Goal: Task Accomplishment & Management: Manage account settings

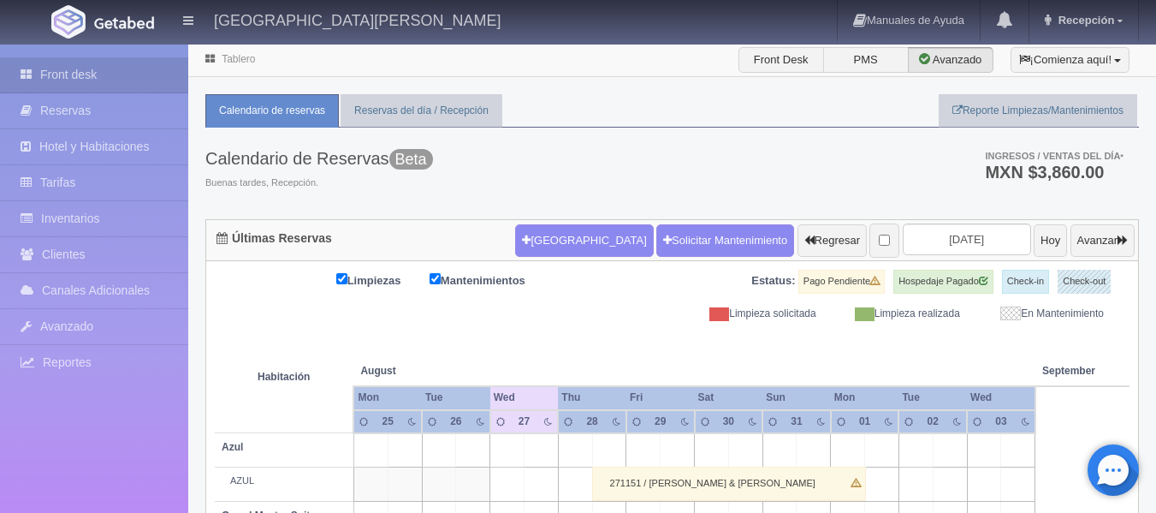
scroll to position [86, 0]
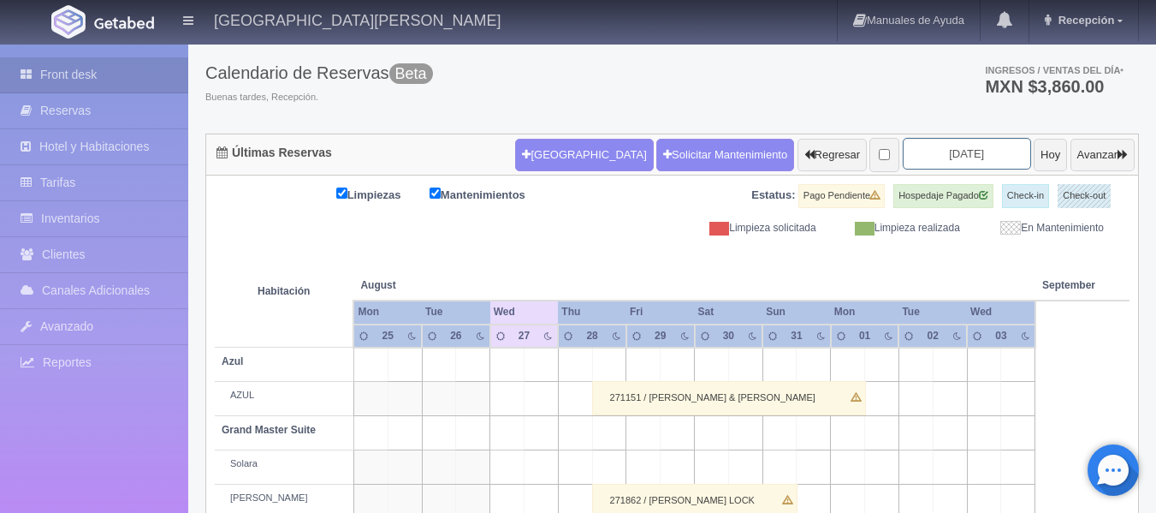
click at [942, 157] on input "2025-08-27" at bounding box center [967, 154] width 128 height 32
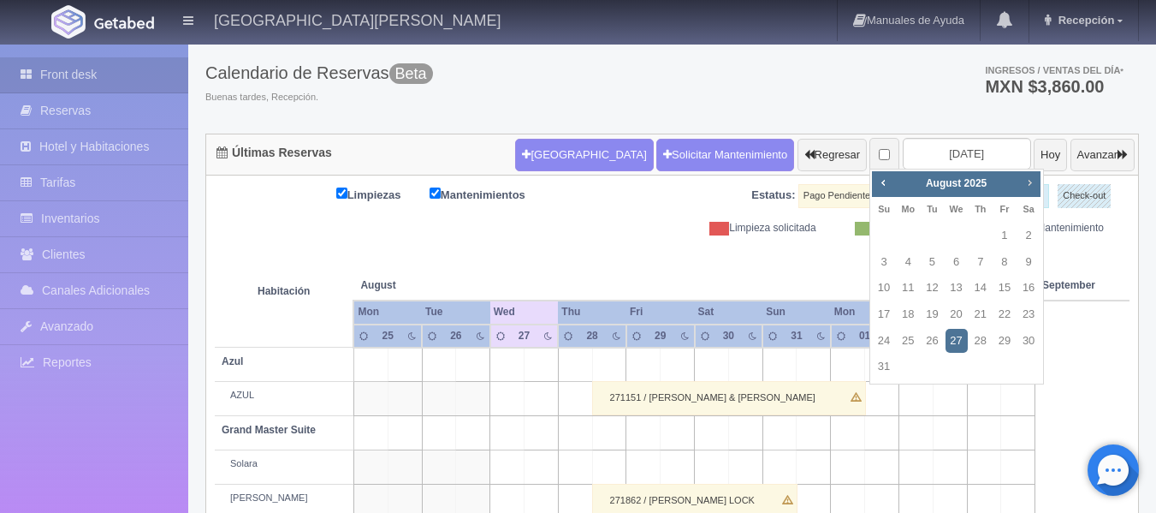
click at [1028, 183] on span "Next" at bounding box center [1029, 182] width 14 height 14
click at [1026, 264] on link "13" at bounding box center [1028, 262] width 22 height 25
type input "[DATE]"
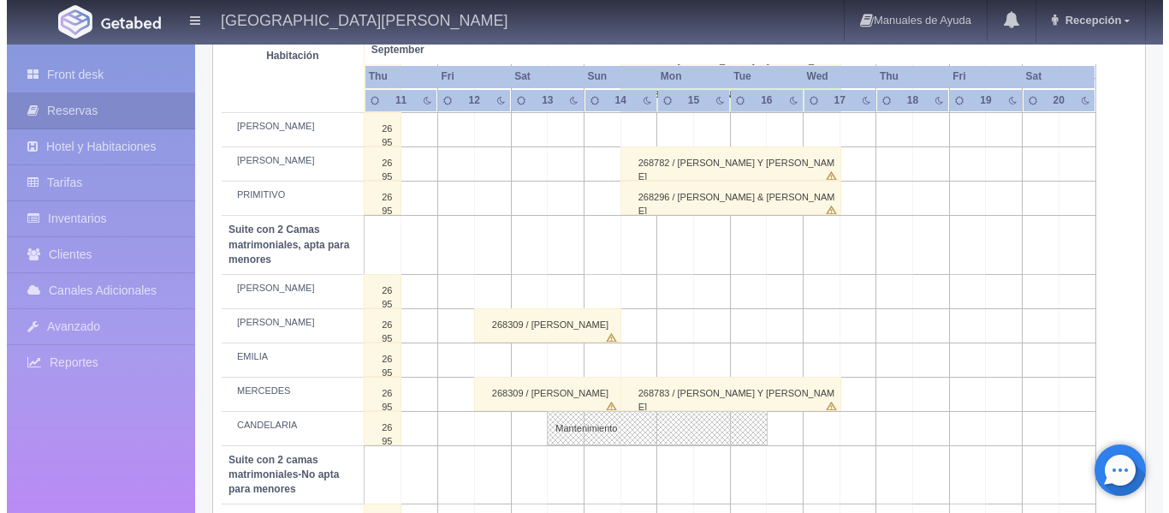
scroll to position [1112, 0]
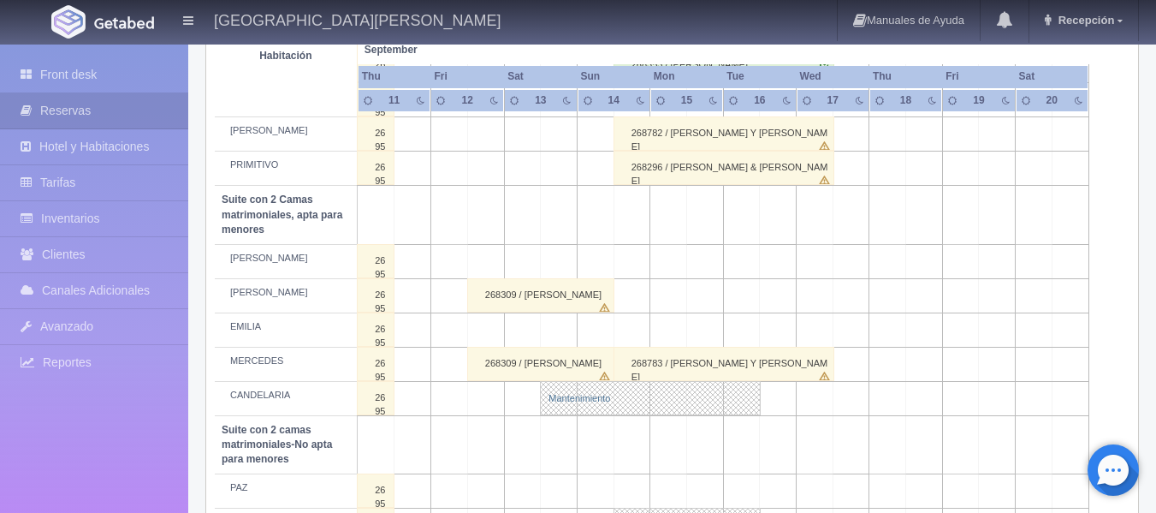
click at [586, 397] on link "Mantenimiento" at bounding box center [650, 398] width 221 height 34
select select "Mantenimiento"
select select "1983_CANDELARIA"
type input "[DATE]"
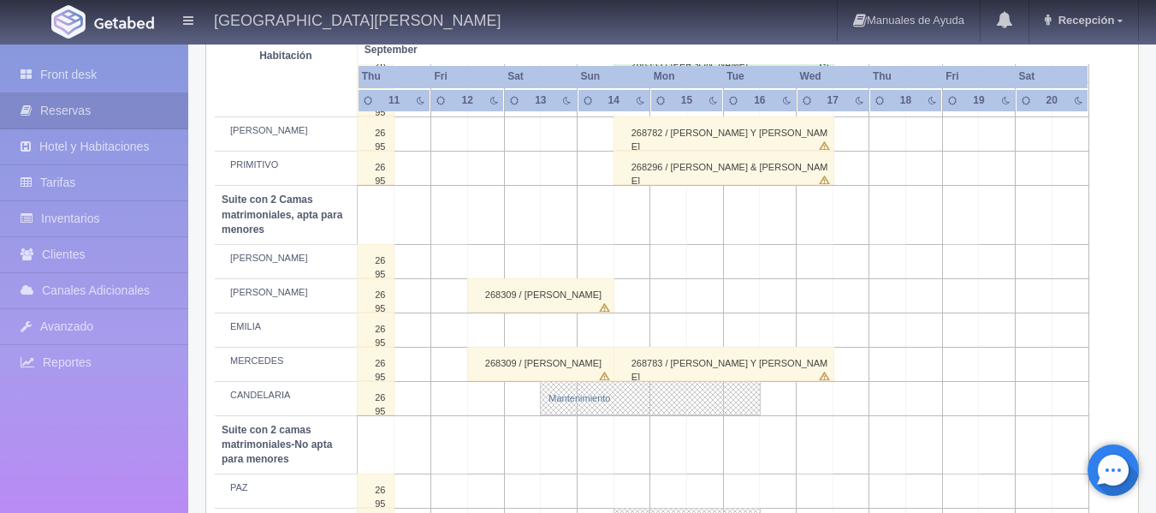
type textarea "Bloqueo Evelyn Cliente: Mishelle Velez"
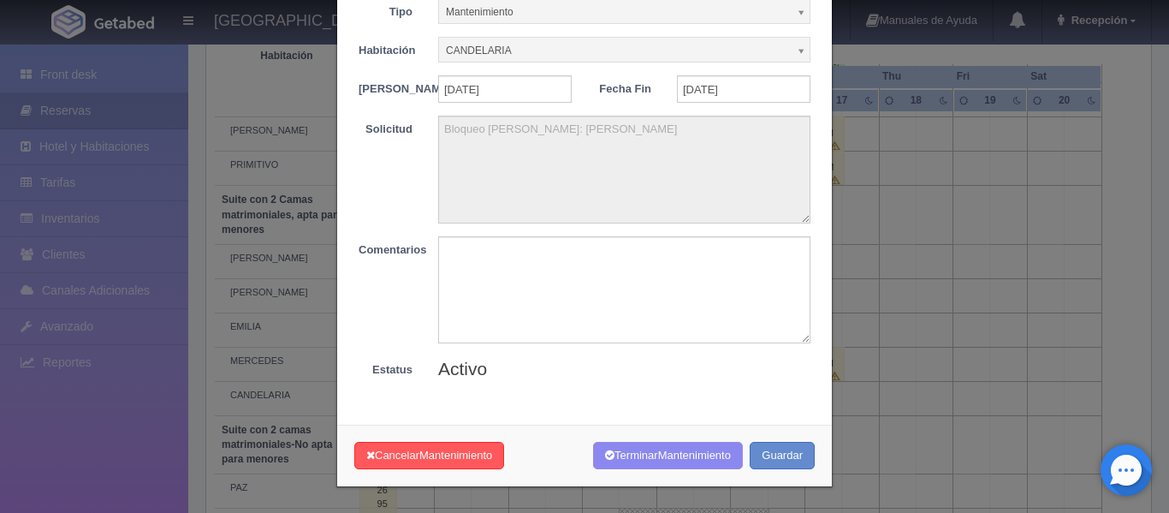
scroll to position [100, 0]
click at [451, 460] on span "Mantenimiento" at bounding box center [455, 454] width 73 height 13
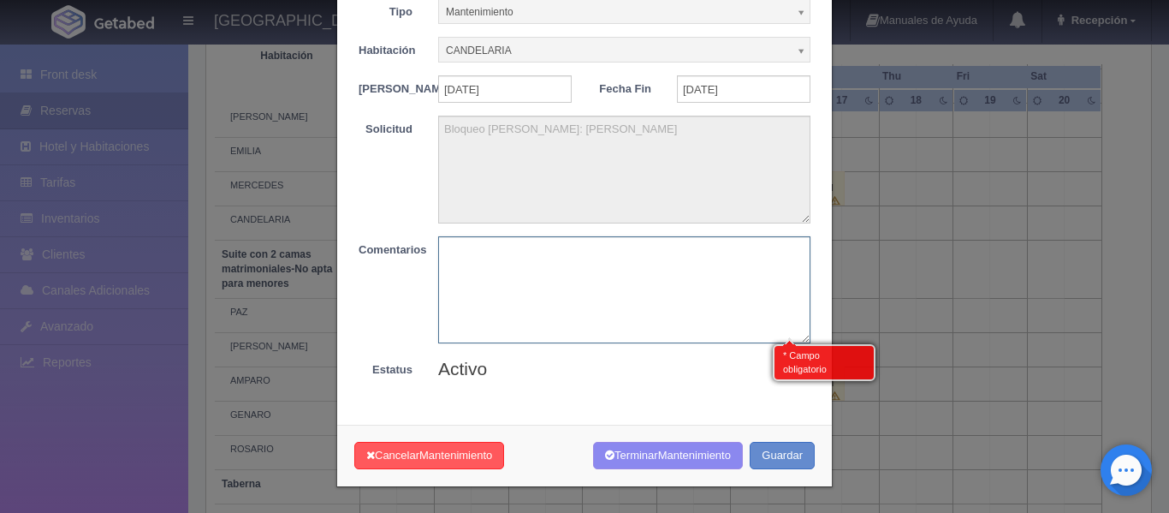
click at [513, 264] on textarea at bounding box center [624, 289] width 372 height 107
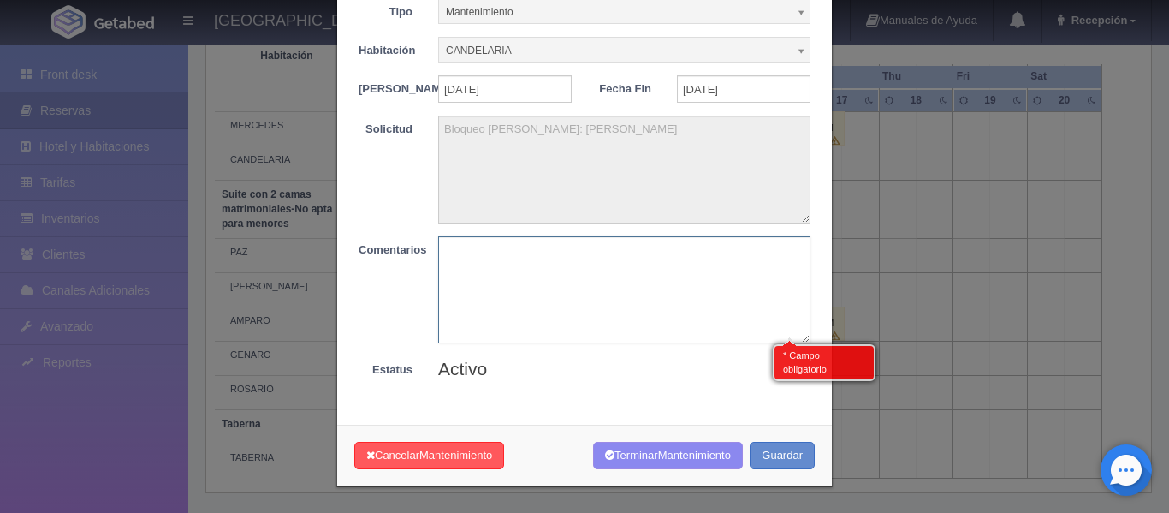
scroll to position [1348, 0]
type textarea "se reservo"
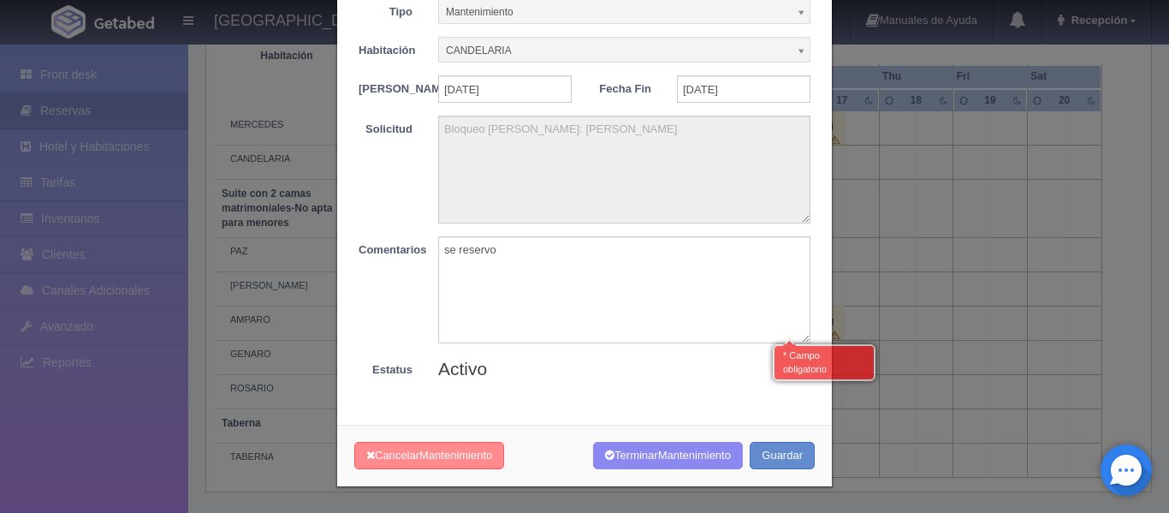
click at [443, 456] on span "Mantenimiento" at bounding box center [455, 454] width 73 height 13
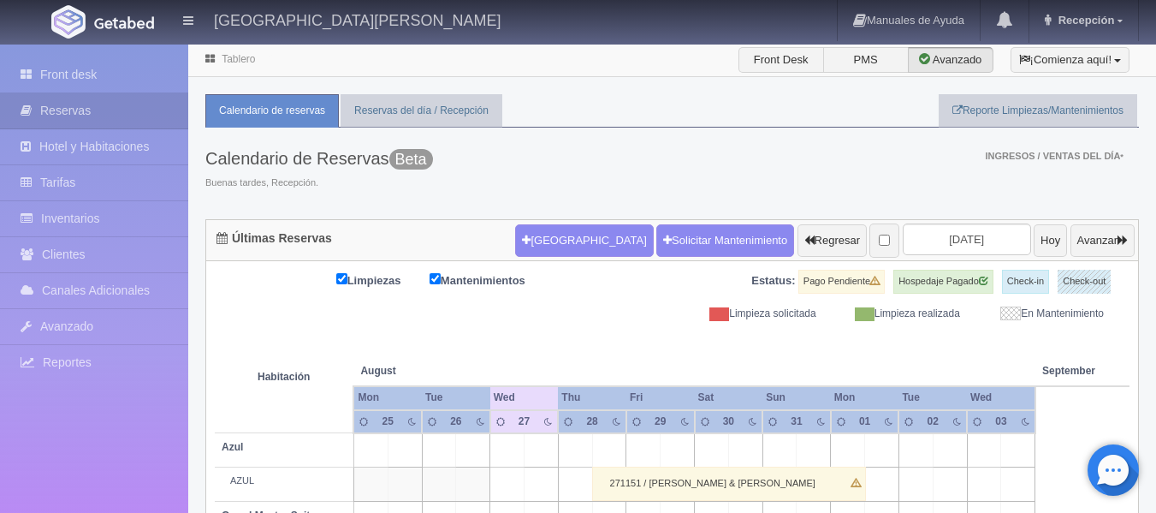
scroll to position [127, 0]
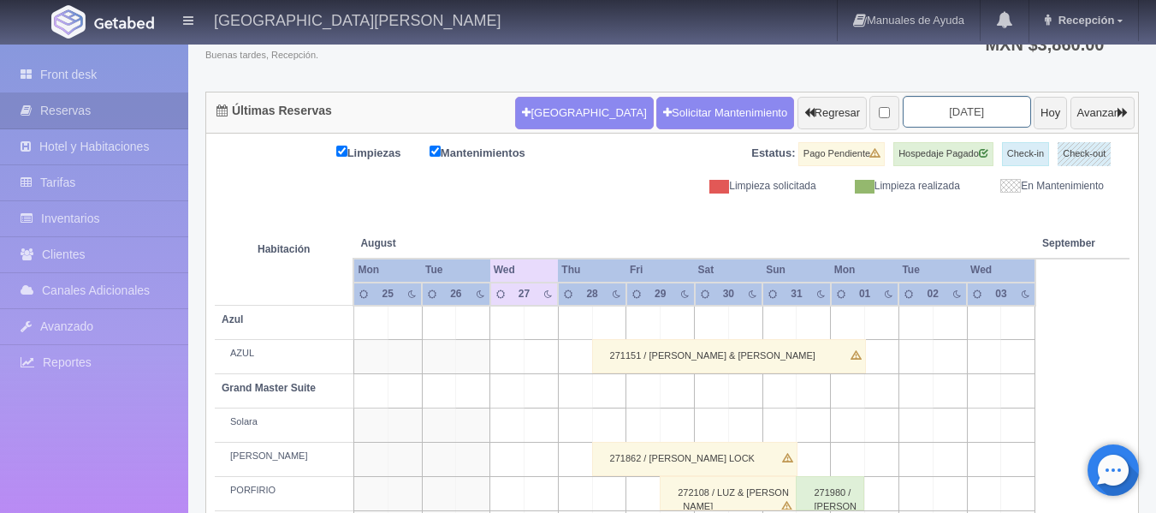
click at [938, 115] on input "2025-08-27" at bounding box center [967, 112] width 128 height 32
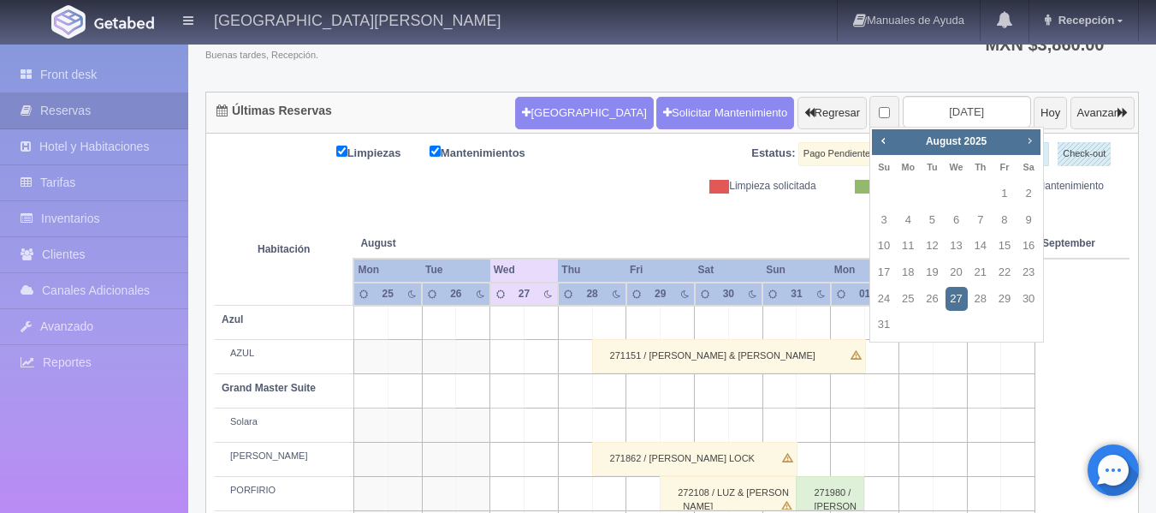
click at [1027, 141] on span "Next" at bounding box center [1029, 140] width 14 height 14
click at [881, 145] on span "Prev" at bounding box center [883, 140] width 14 height 14
click at [1026, 216] on link "13" at bounding box center [1028, 220] width 22 height 25
type input "[DATE]"
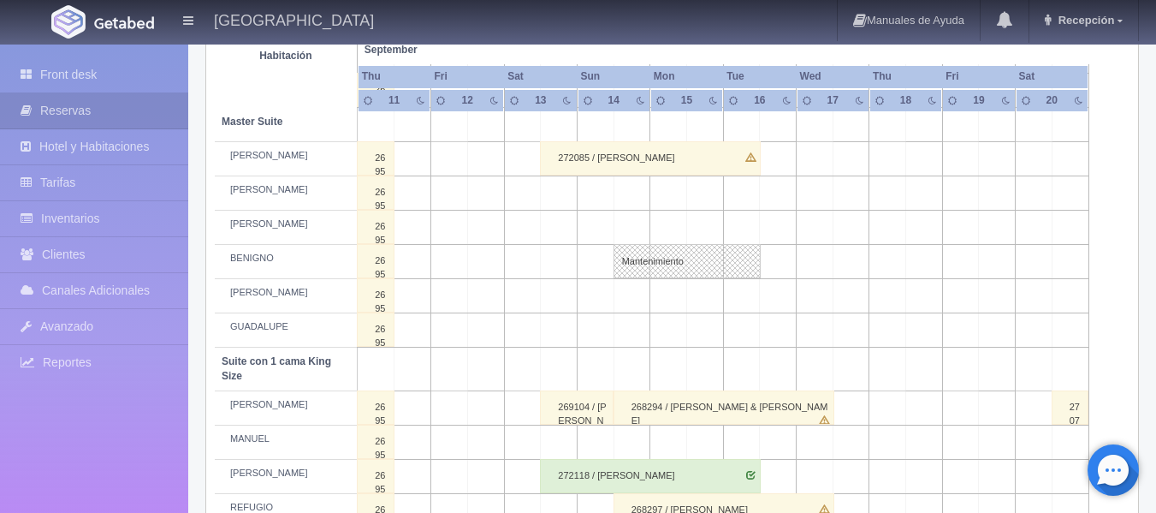
scroll to position [684, 0]
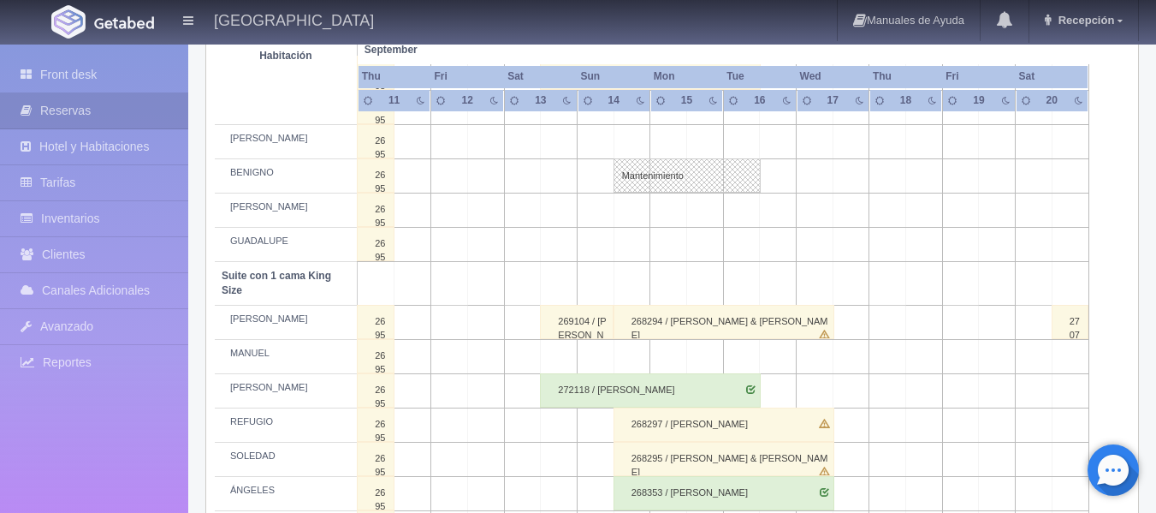
click at [592, 392] on div "272118 / [PERSON_NAME]" at bounding box center [650, 390] width 221 height 34
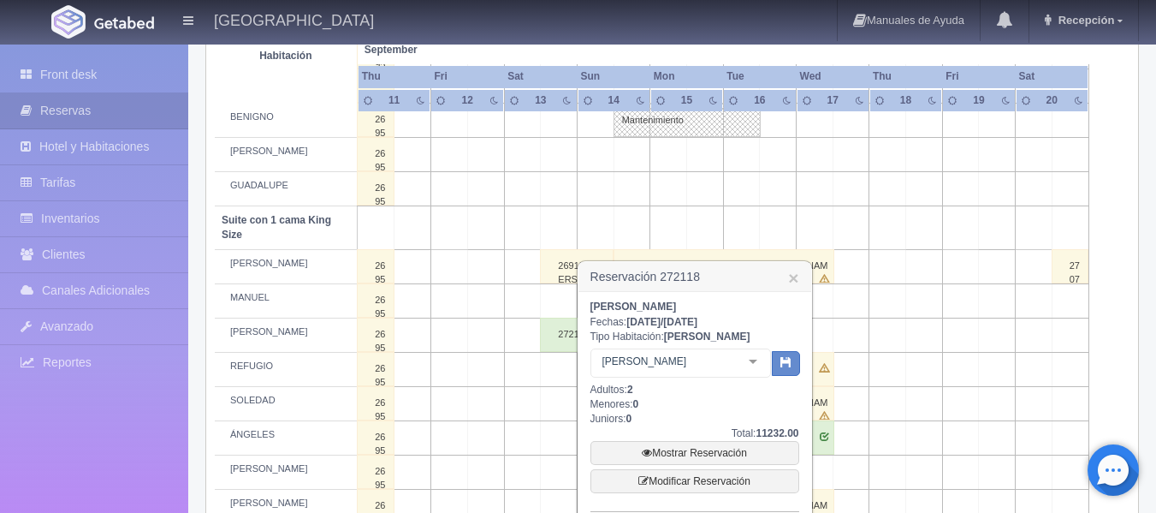
scroll to position [770, 0]
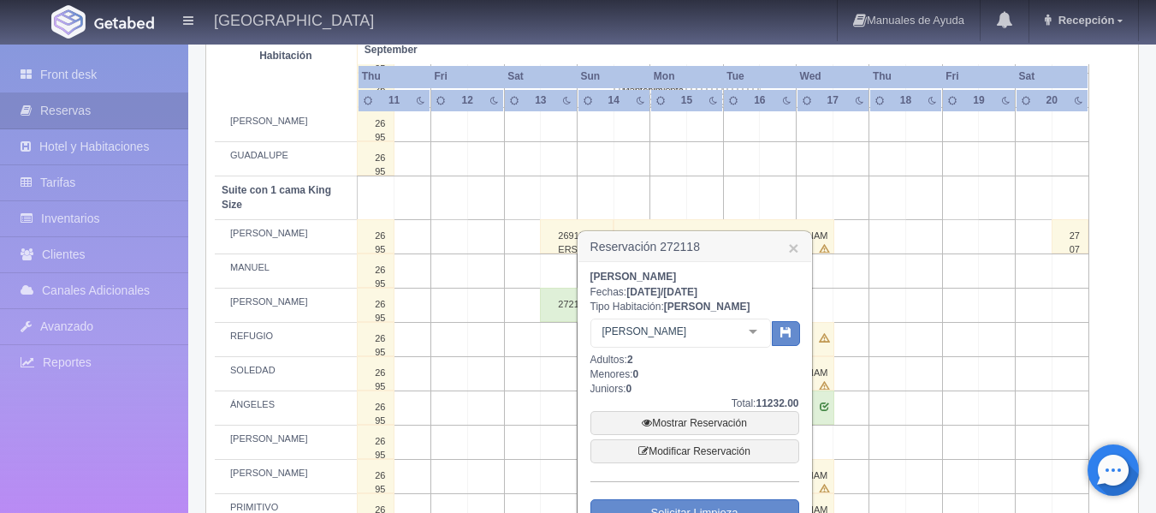
click at [753, 335] on div at bounding box center [753, 332] width 34 height 26
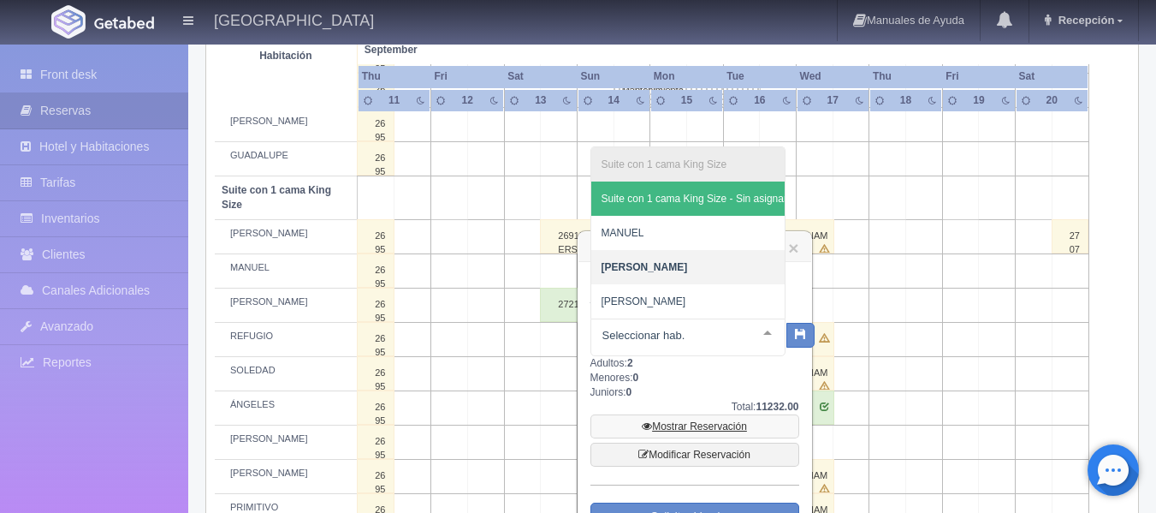
click at [688, 423] on link "Mostrar Reservación" at bounding box center [694, 426] width 209 height 24
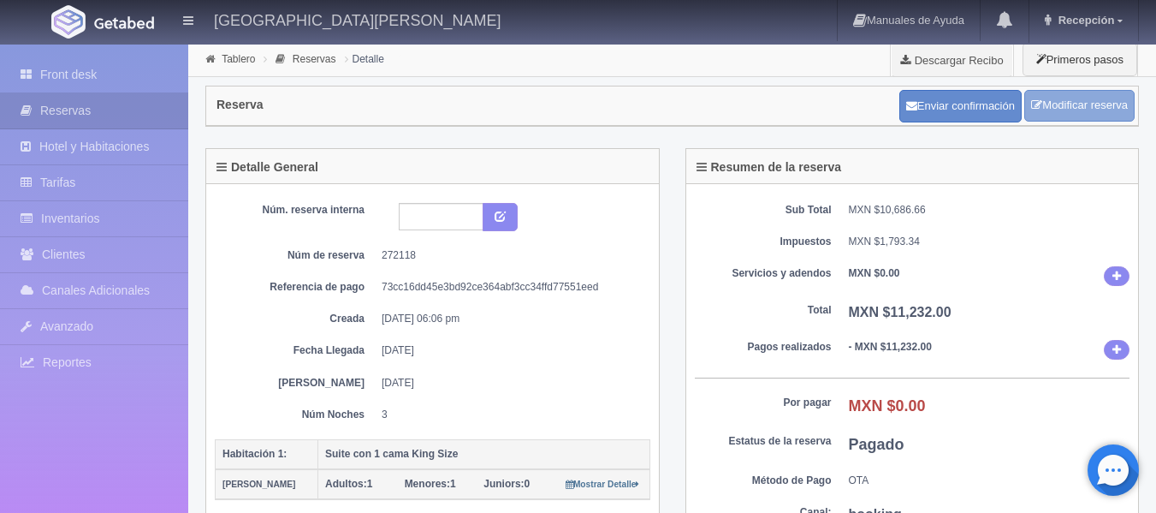
click at [1086, 106] on link "Modificar reserva" at bounding box center [1079, 106] width 110 height 32
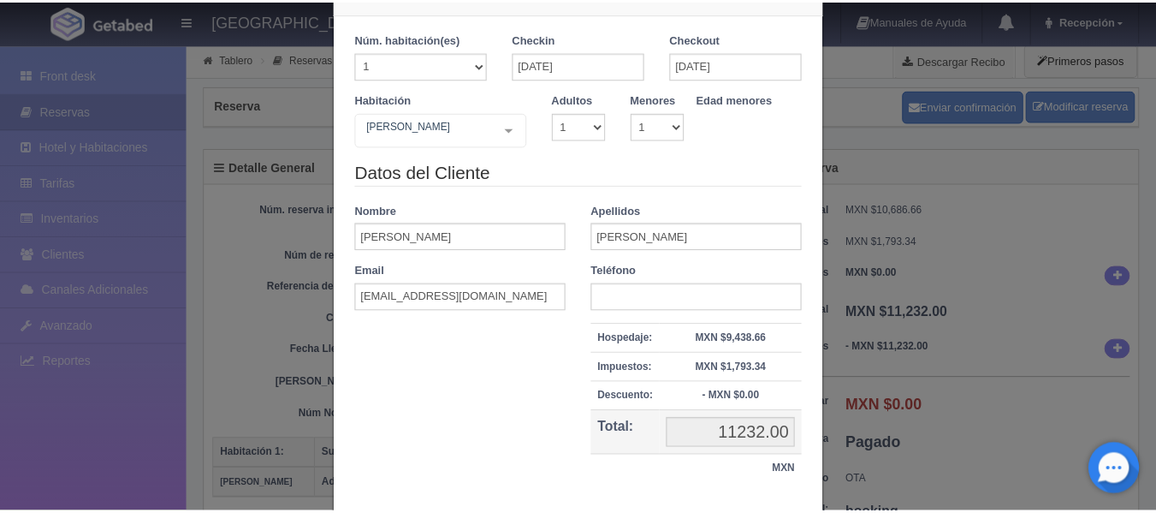
scroll to position [86, 0]
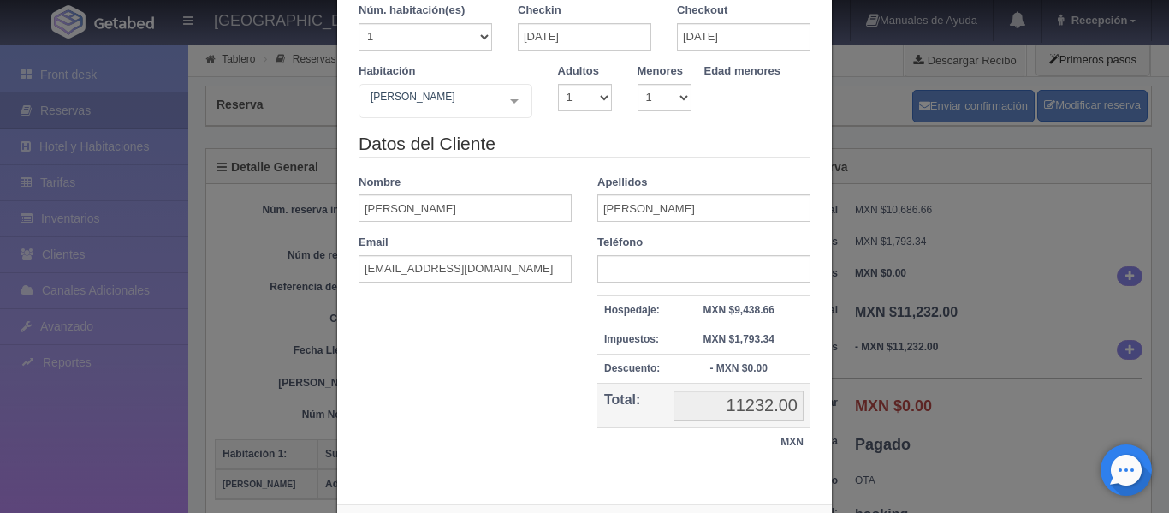
click at [873, 197] on div "Modificar reservación Núm. habitación(es) 1 2 3 4 5 6 7 8 9 10 11 12 13 14 15 1…" at bounding box center [584, 256] width 1169 height 513
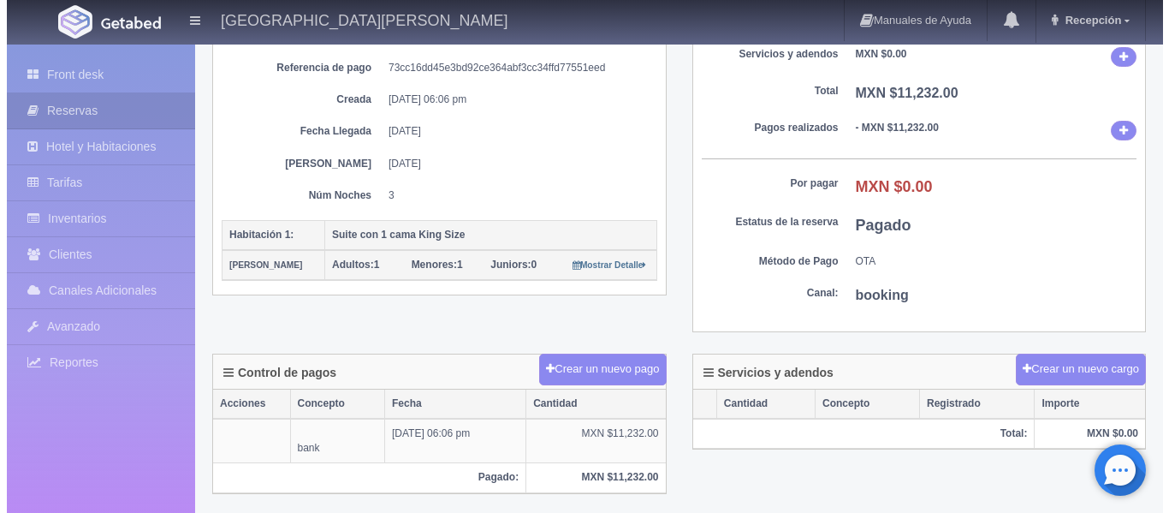
scroll to position [0, 0]
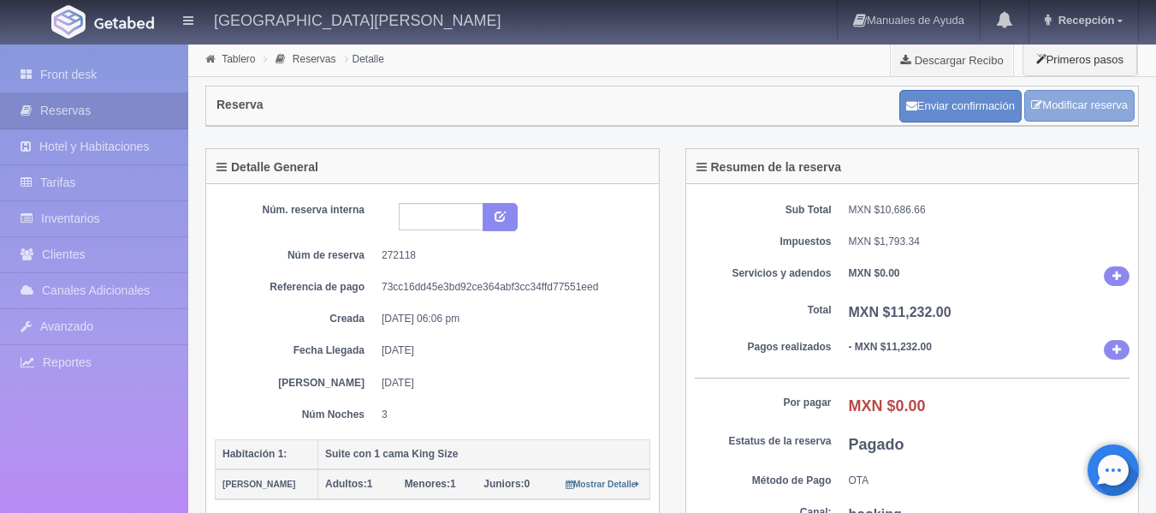
click at [1069, 103] on link "Modificar reserva" at bounding box center [1079, 106] width 110 height 32
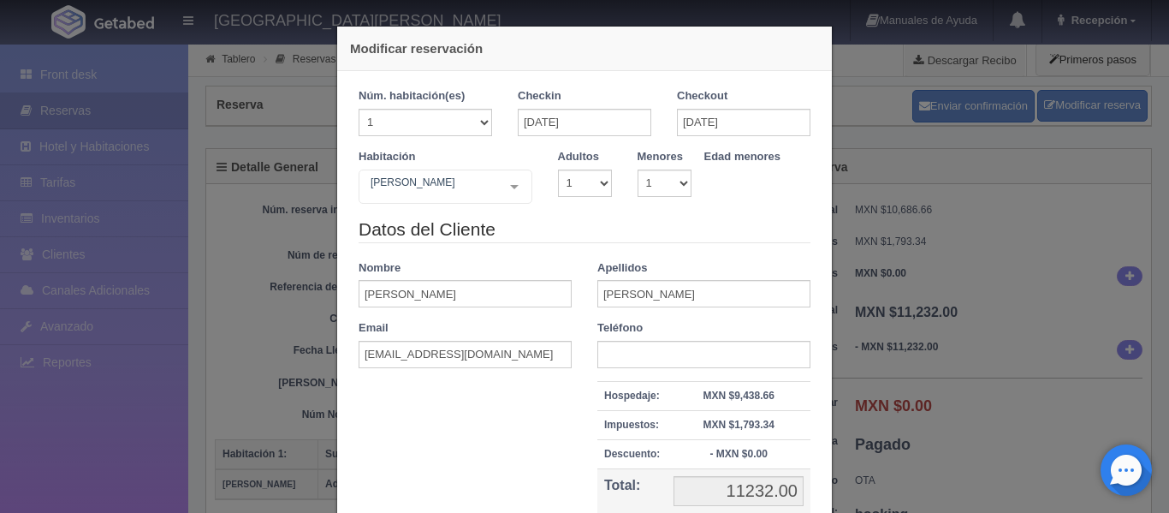
click at [933, 182] on div "Modificar reservación Núm. habitación(es) 1 2 3 4 5 6 7 8 9 10 11 12 13 14 15 1…" at bounding box center [584, 256] width 1169 height 513
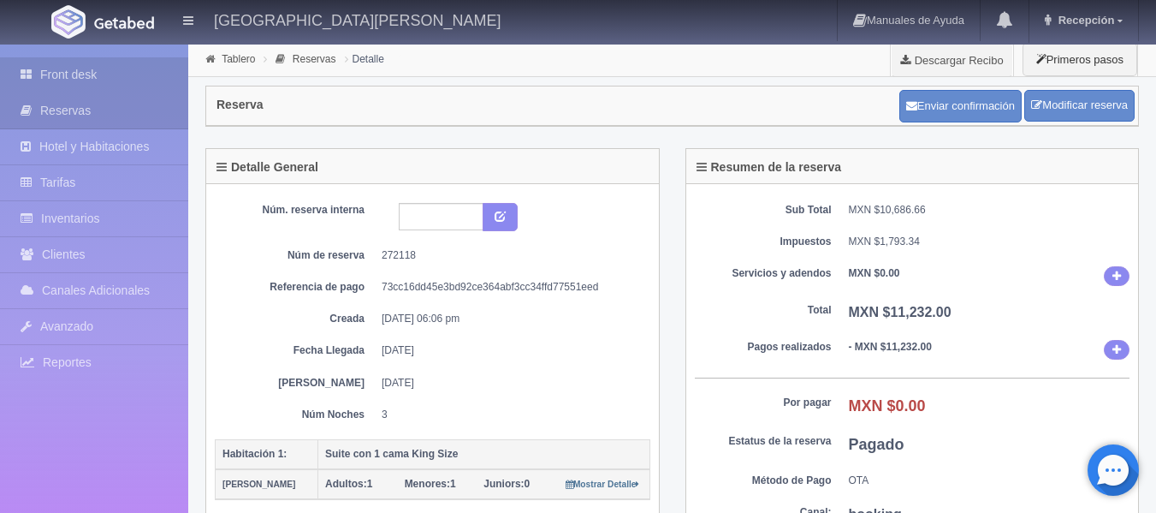
click at [90, 69] on link "Front desk" at bounding box center [94, 74] width 188 height 35
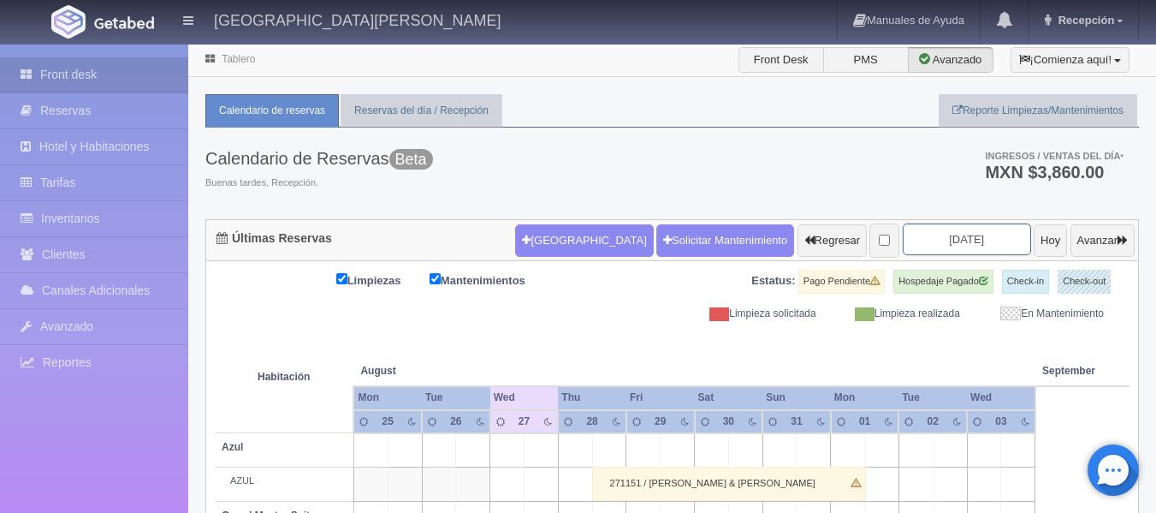
click at [943, 245] on input "[DATE]" at bounding box center [967, 239] width 128 height 32
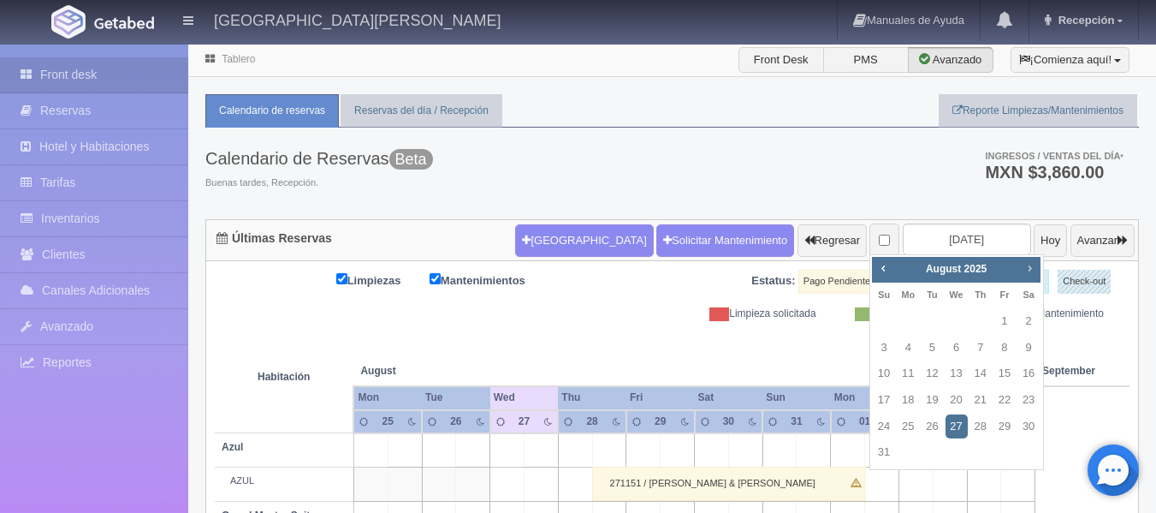
click at [1030, 268] on span "Next" at bounding box center [1029, 268] width 14 height 14
click at [1030, 347] on link "13" at bounding box center [1028, 347] width 22 height 25
type input "[DATE]"
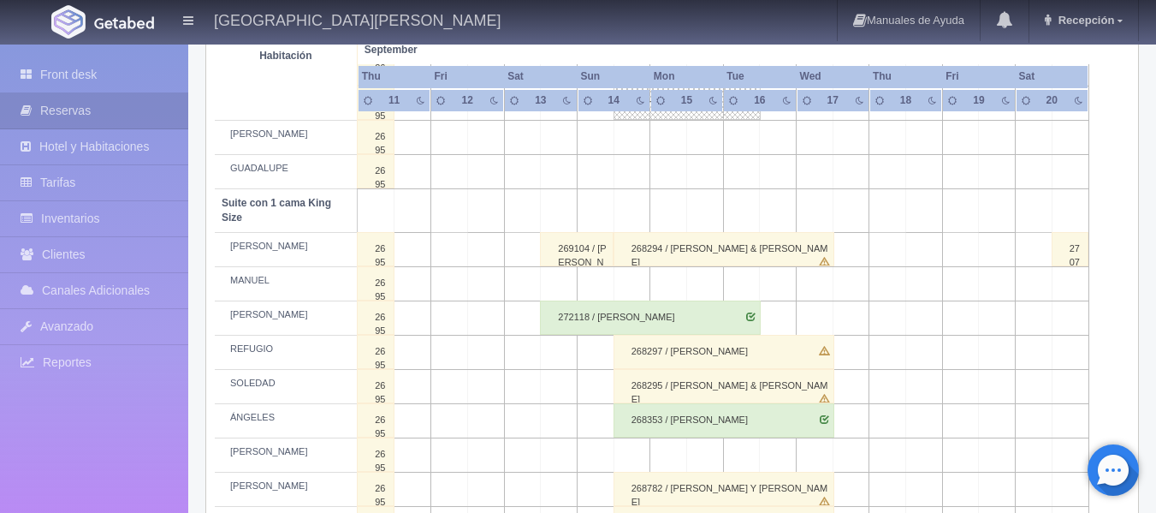
scroll to position [770, 0]
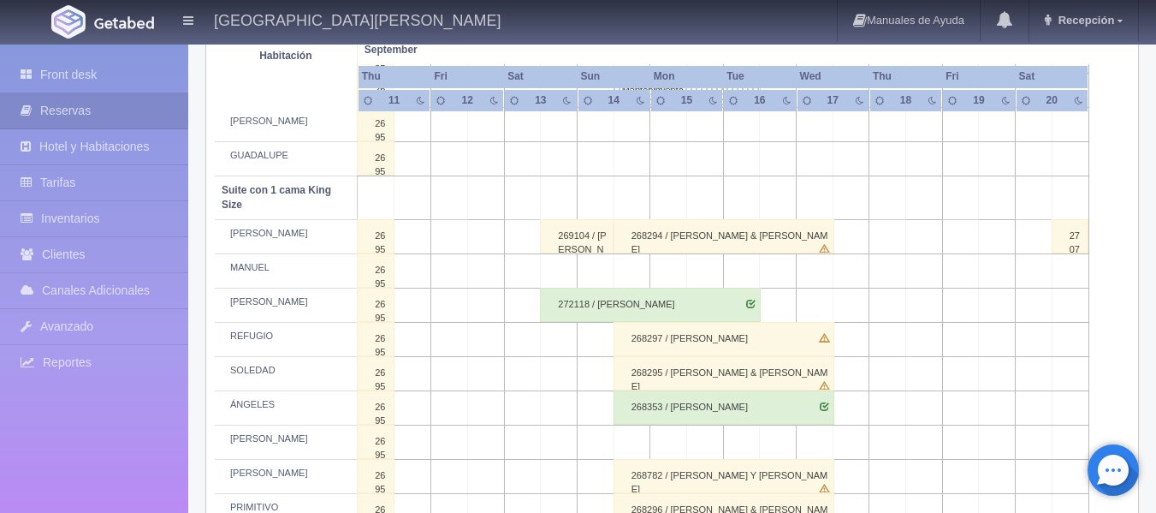
click at [601, 304] on div "272118 / Mishelle Velez" at bounding box center [650, 304] width 221 height 34
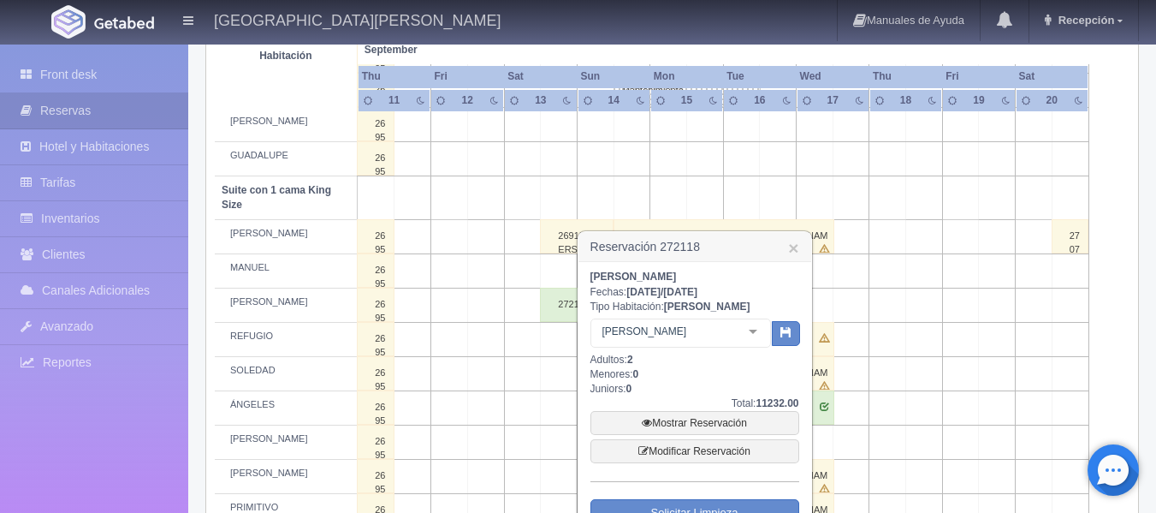
click at [753, 322] on div "MARÍA Suite con 1 cama King Size Suite con 1 cama King Size - Sin asignar MANUE…" at bounding box center [680, 335] width 181 height 34
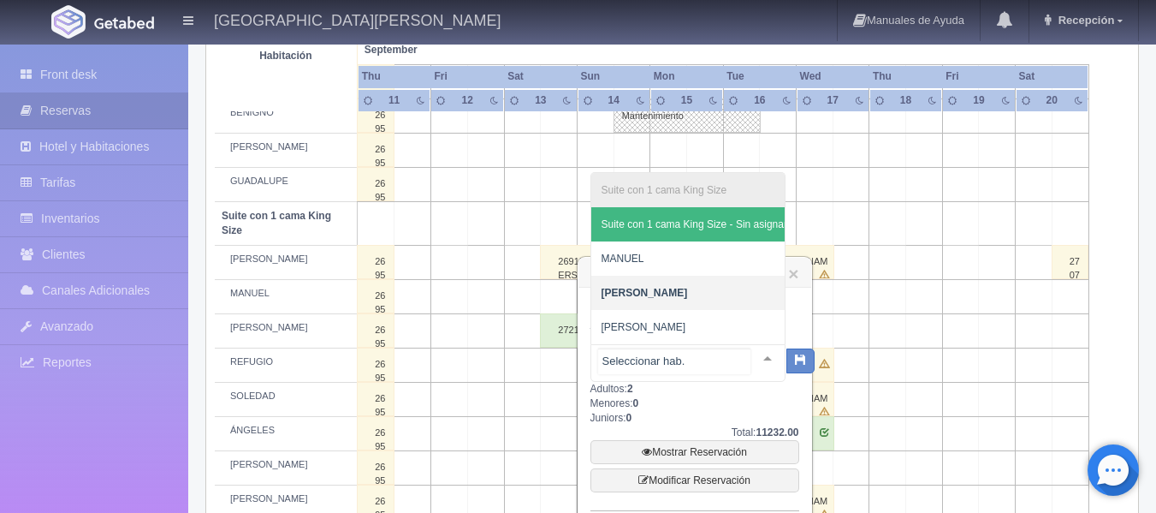
scroll to position [856, 0]
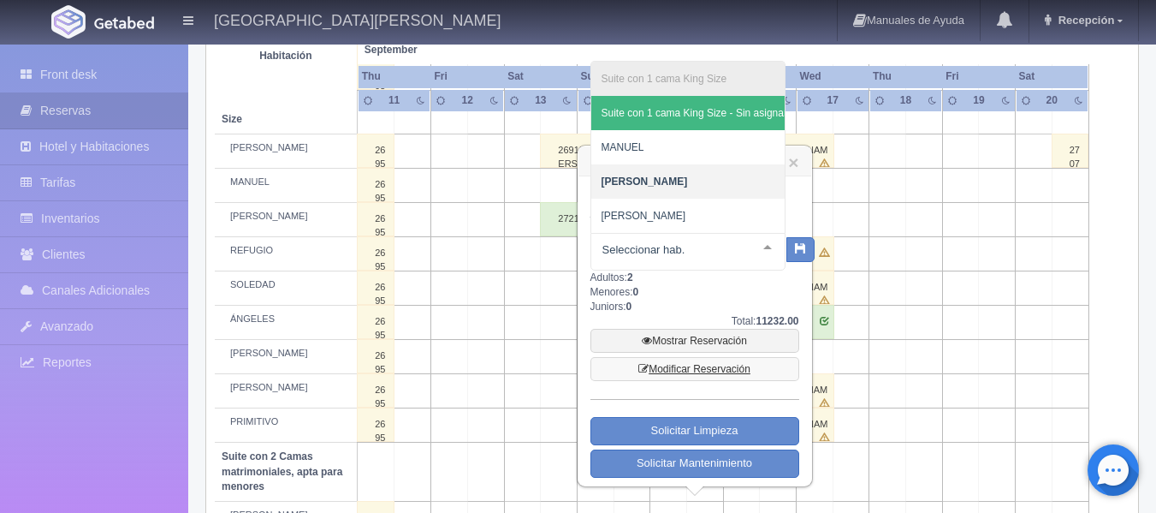
click at [694, 370] on link "Modificar Reservación" at bounding box center [694, 369] width 209 height 24
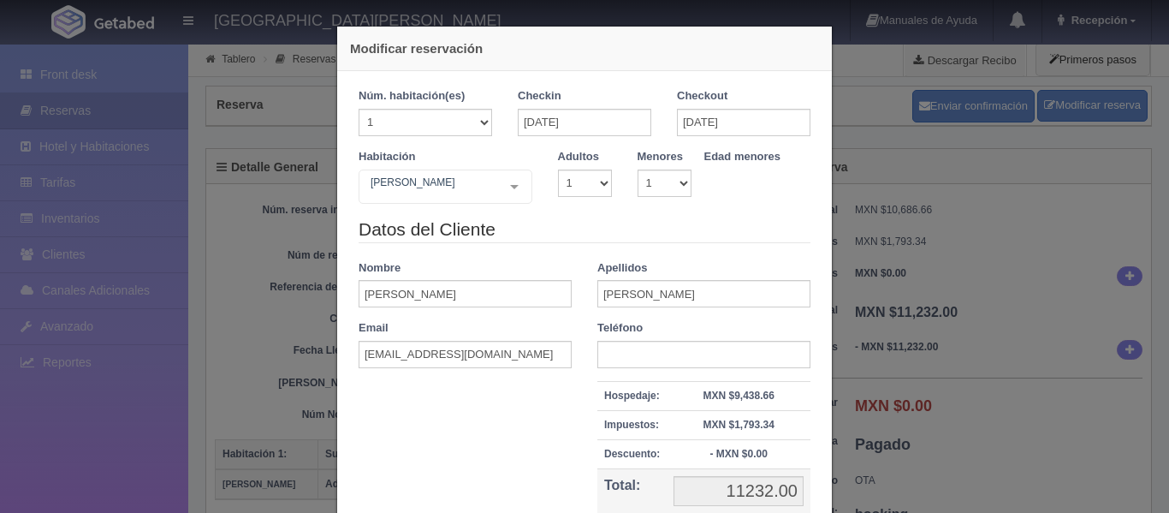
select select "1"
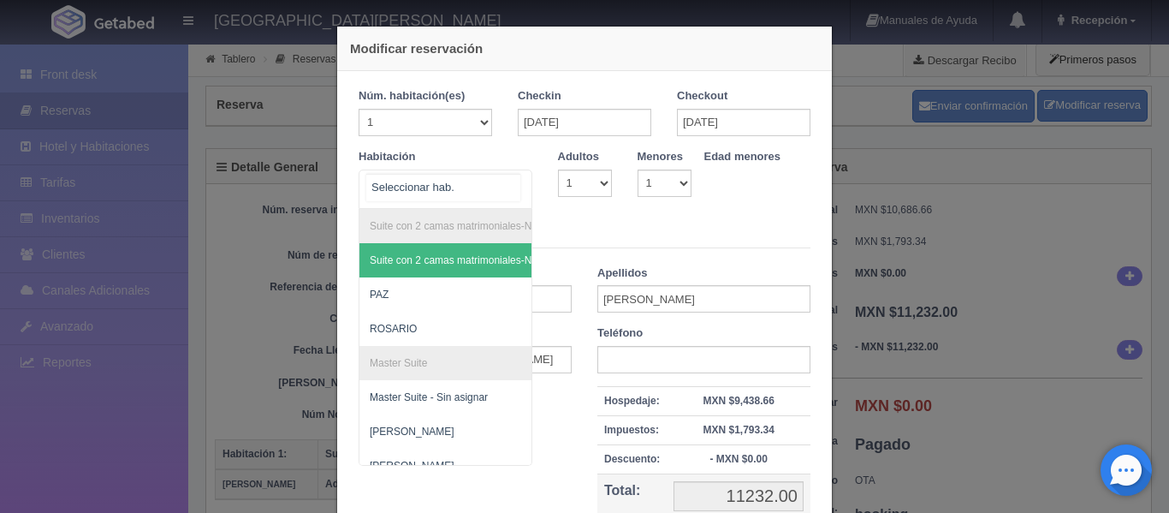
click at [507, 186] on div "Suite con 2 camas matrimoniales-No apta para menores Suite con 2 camas matrimon…" at bounding box center [445, 188] width 174 height 39
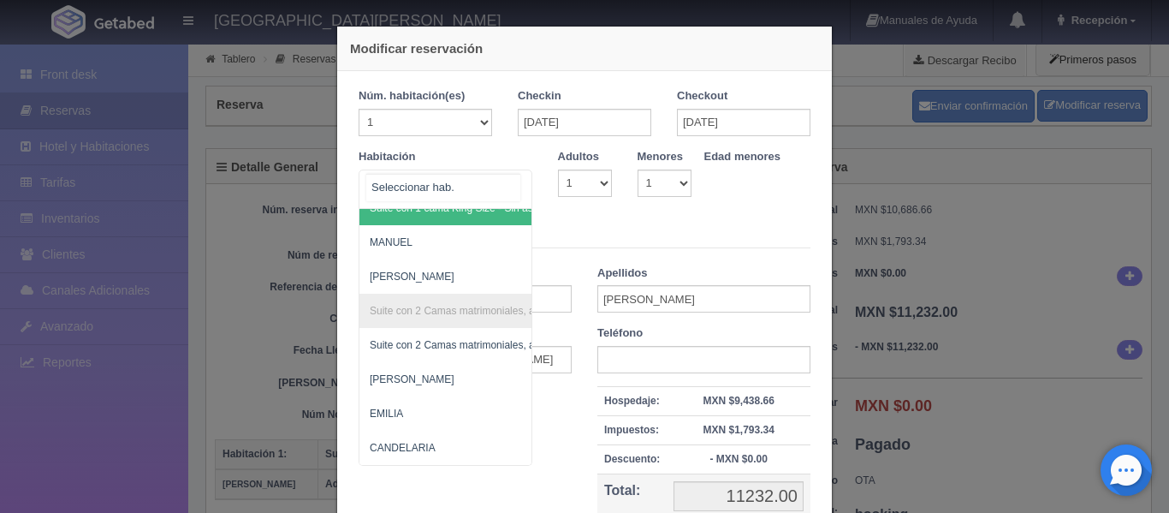
scroll to position [852, 0]
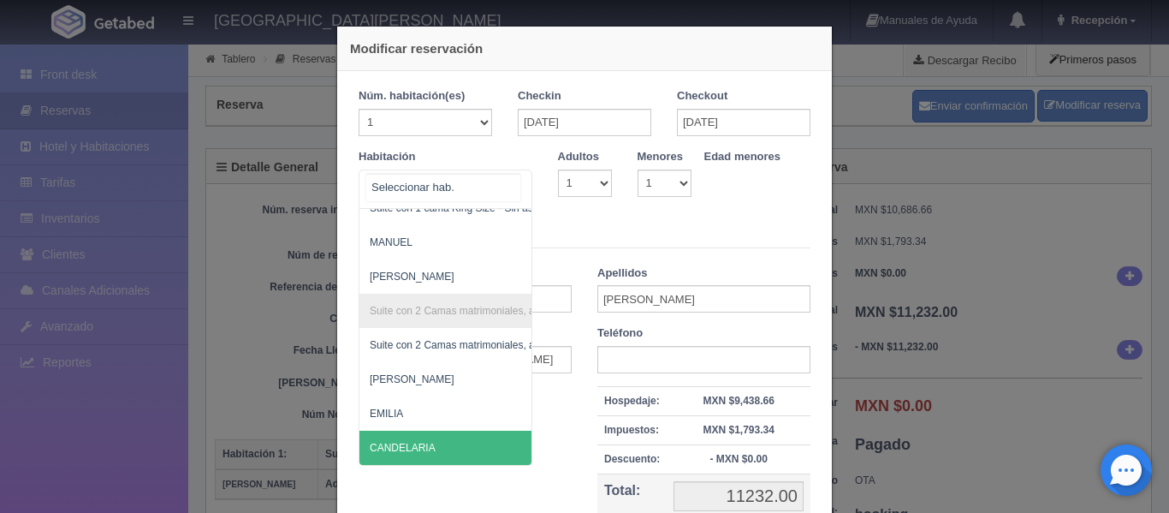
click at [424, 441] on span "CANDELARIA" at bounding box center [403, 447] width 66 height 12
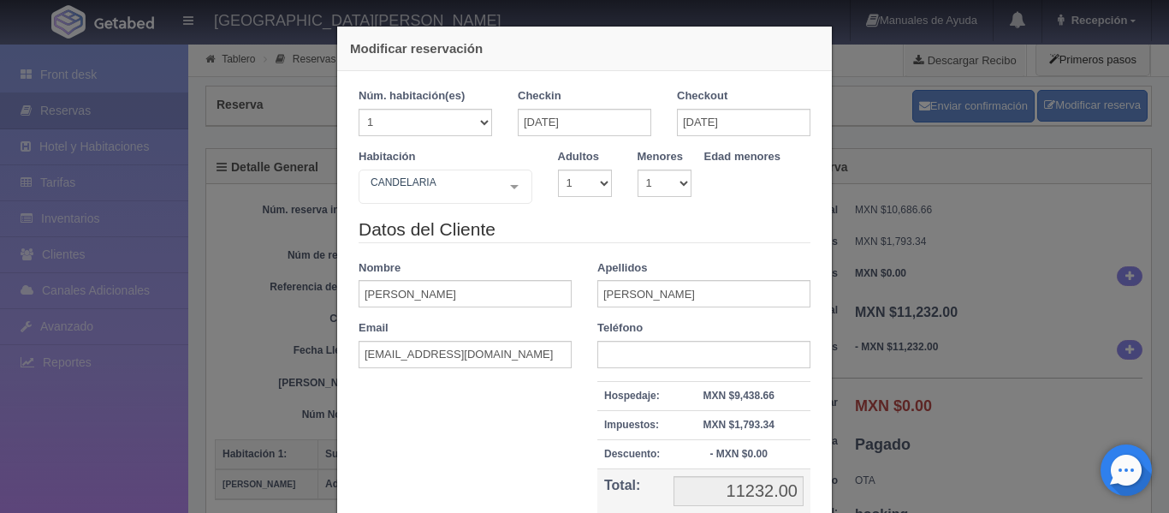
checkbox input "false"
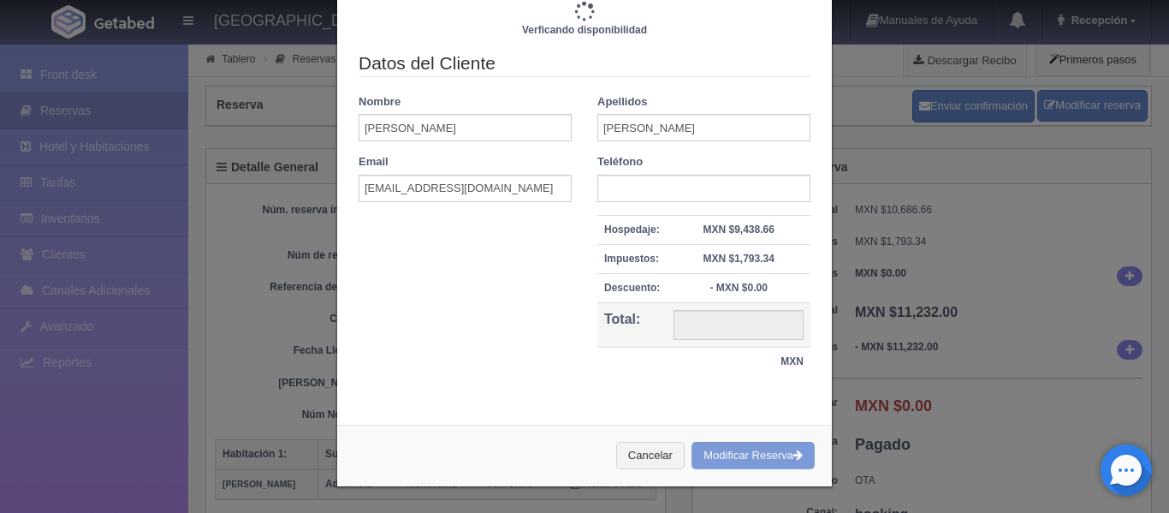
type input "12480.00"
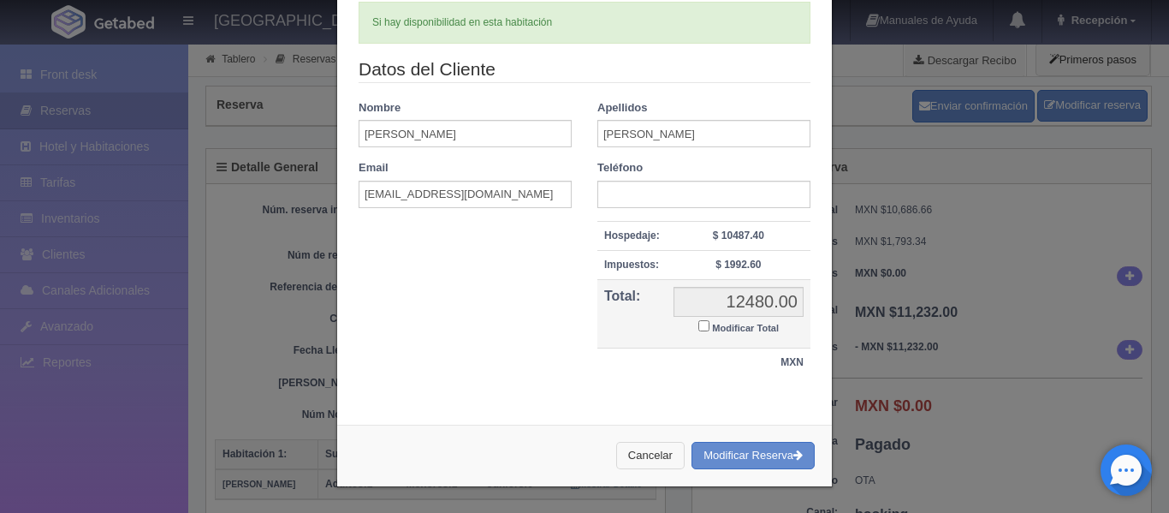
scroll to position [215, 0]
click at [724, 451] on button "Modificar Reserva" at bounding box center [752, 455] width 123 height 28
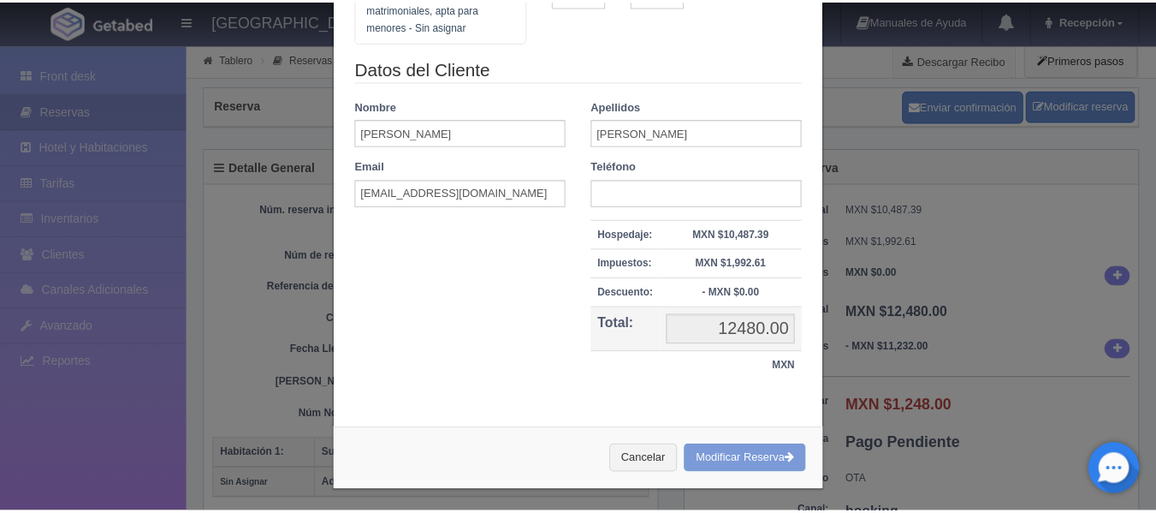
scroll to position [195, 0]
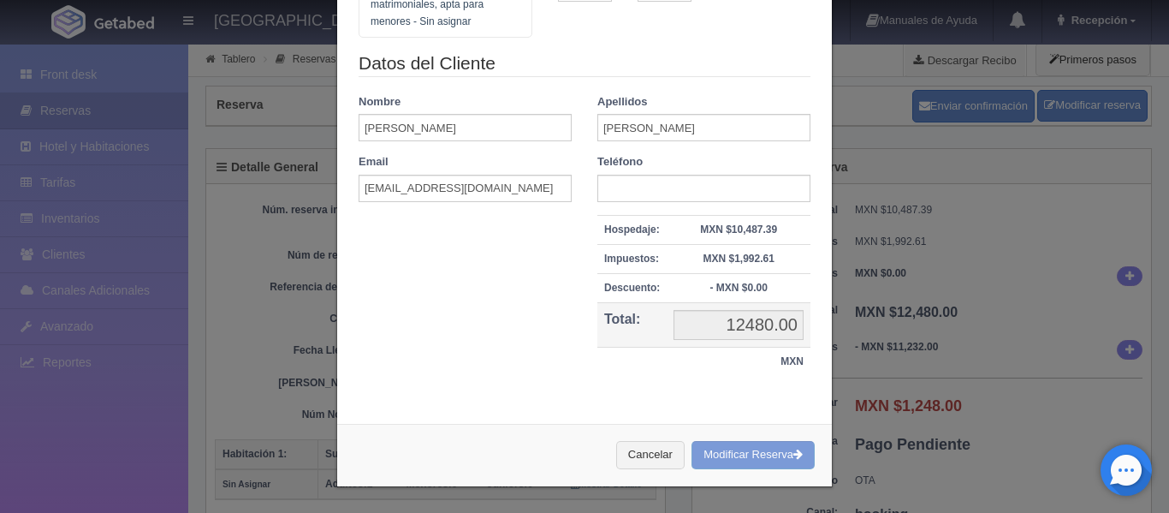
click at [747, 453] on div "Cancelar Modificar Reserva" at bounding box center [584, 455] width 495 height 62
click at [949, 284] on div "Modificar reservación Núm. habitación(es) 1 2 3 4 5 6 7 8 9 10 11 12 13 14 15 1…" at bounding box center [584, 256] width 1169 height 513
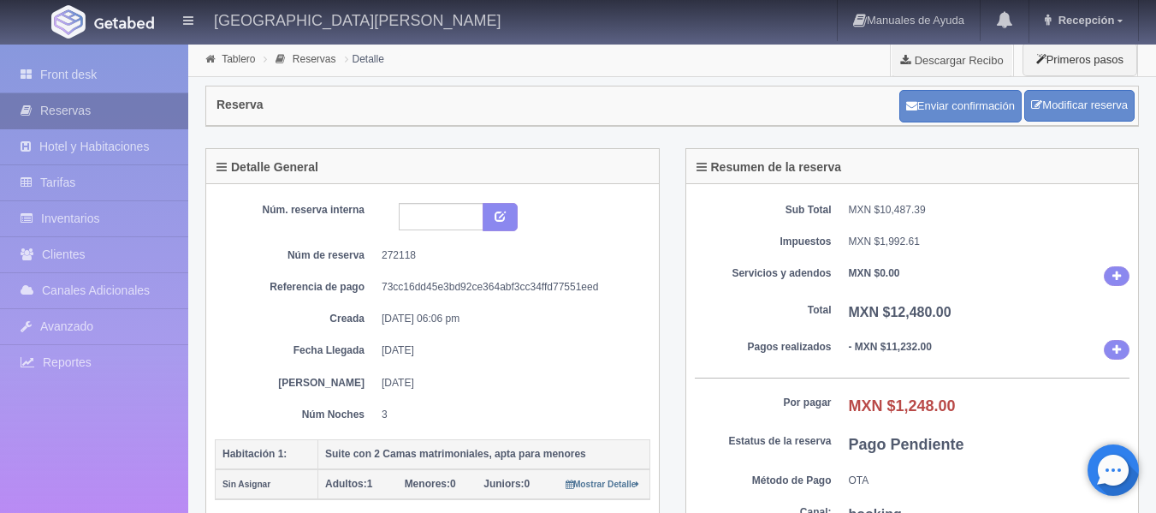
click at [65, 108] on link "Reservas" at bounding box center [94, 110] width 188 height 35
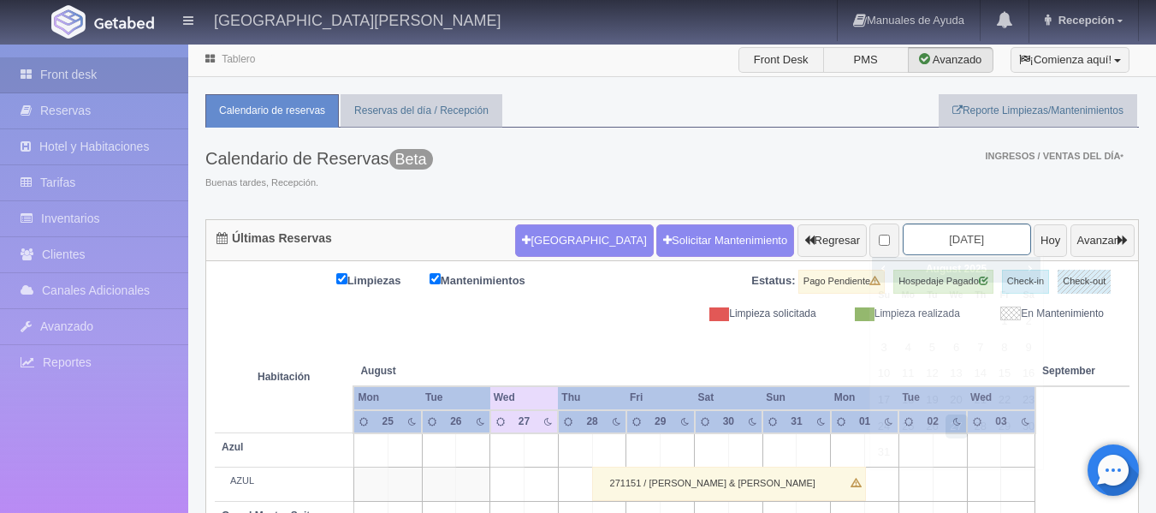
click at [929, 232] on input "2025-08-27" at bounding box center [967, 239] width 128 height 32
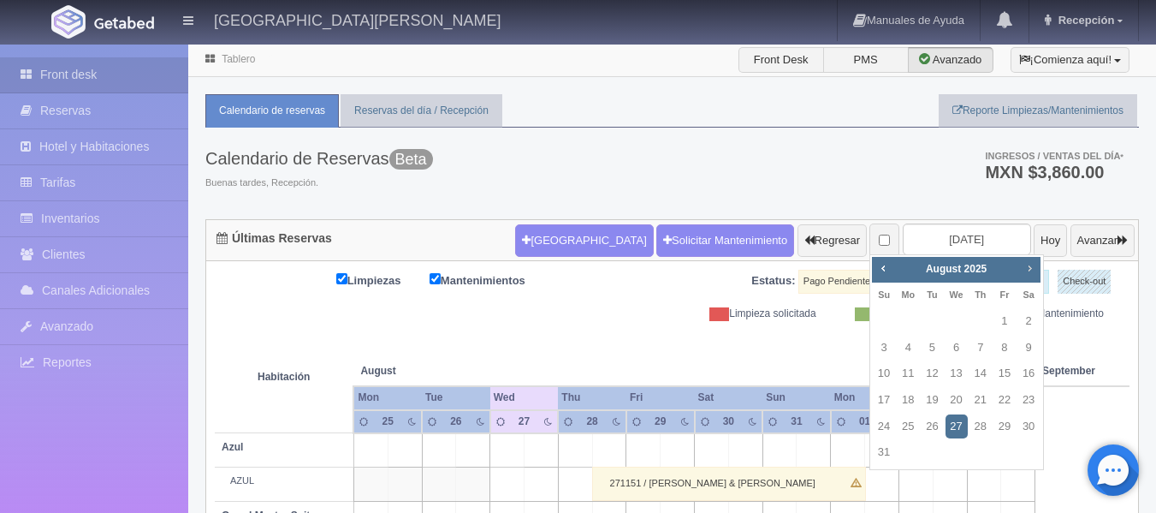
click at [1027, 269] on span "Next" at bounding box center [1029, 268] width 14 height 14
click at [1027, 347] on link "13" at bounding box center [1028, 347] width 22 height 25
type input "2025-09-13"
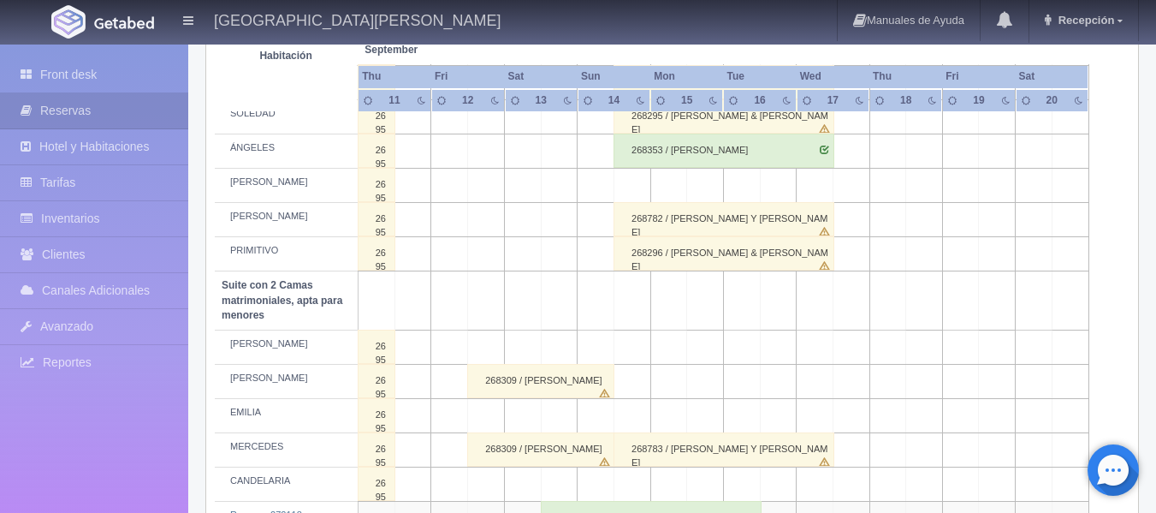
scroll to position [1112, 0]
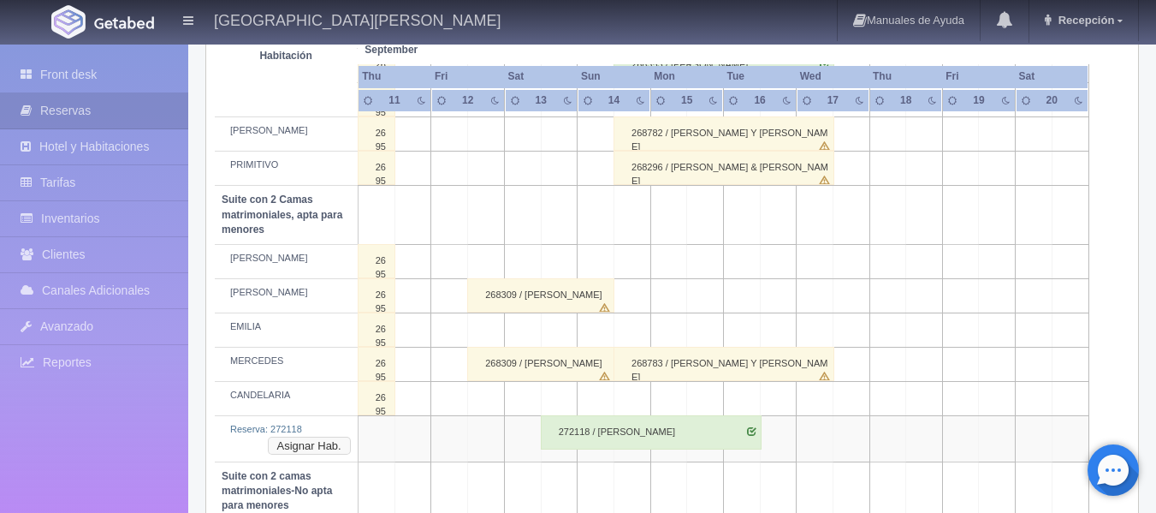
click at [303, 449] on button "Asignar Hab." at bounding box center [309, 445] width 83 height 19
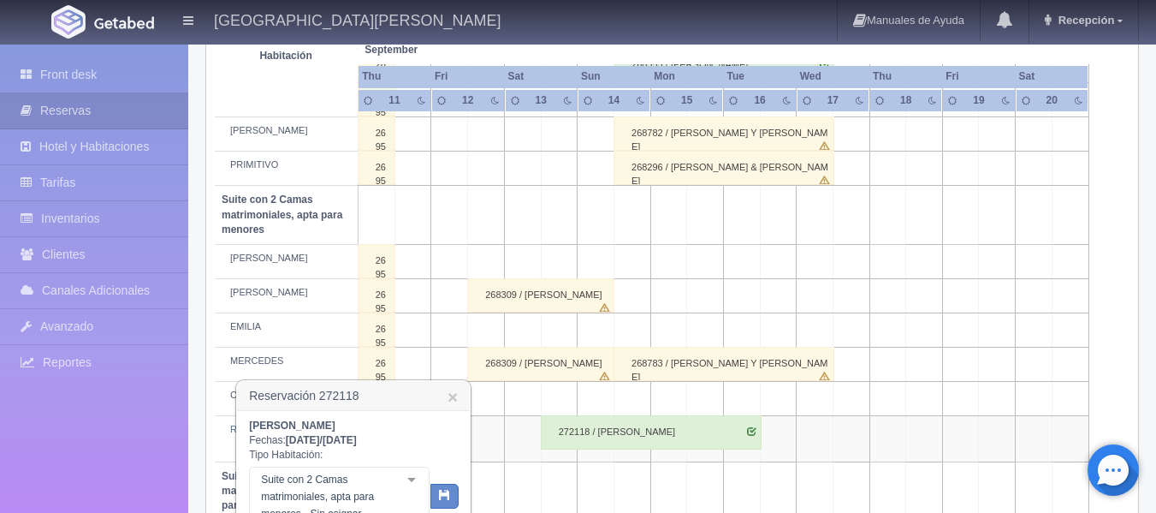
scroll to position [1198, 0]
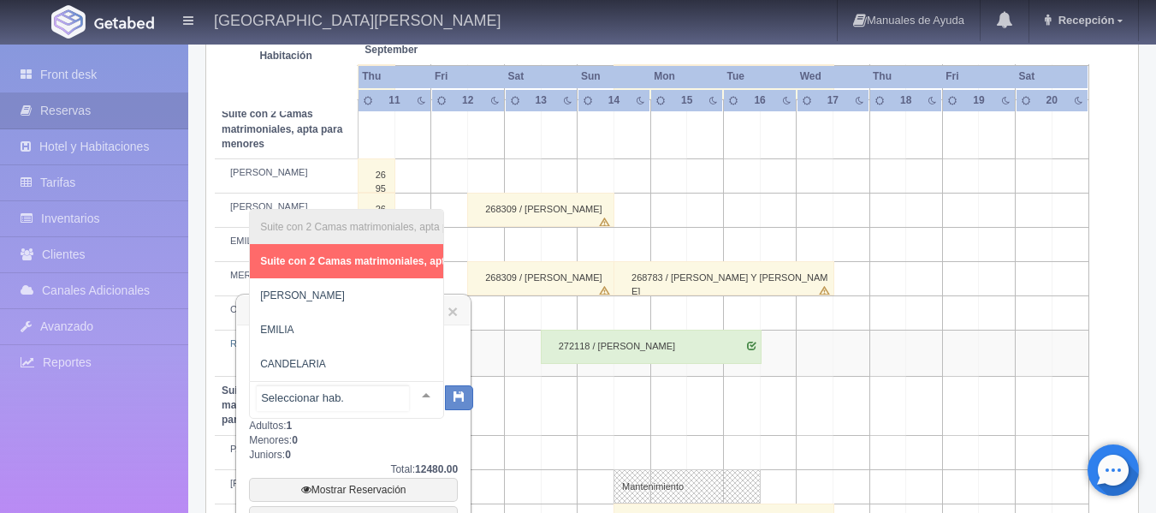
click at [412, 390] on div at bounding box center [426, 395] width 34 height 26
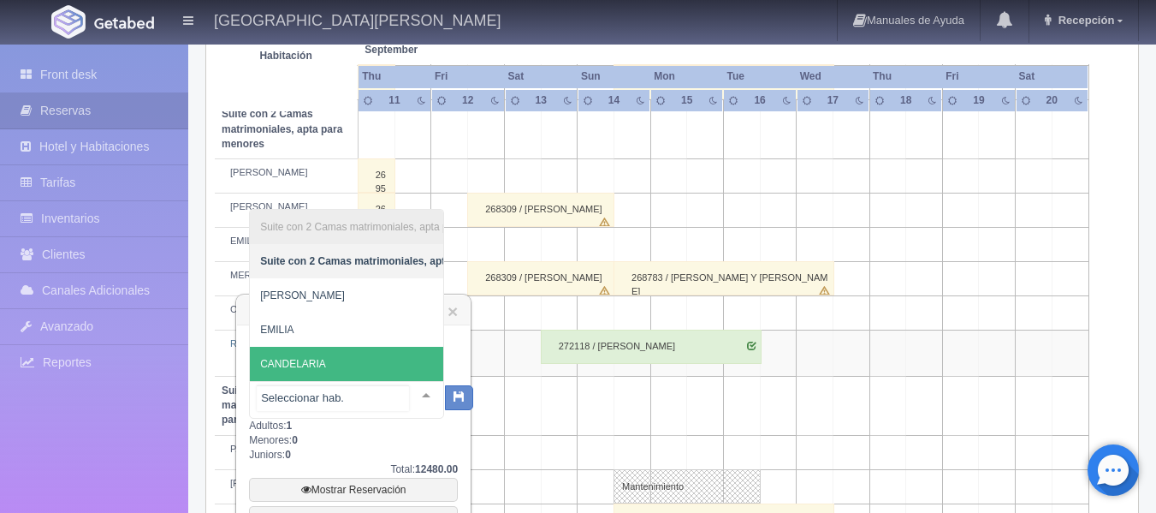
click at [381, 358] on span "CANDELARIA" at bounding box center [423, 364] width 346 height 34
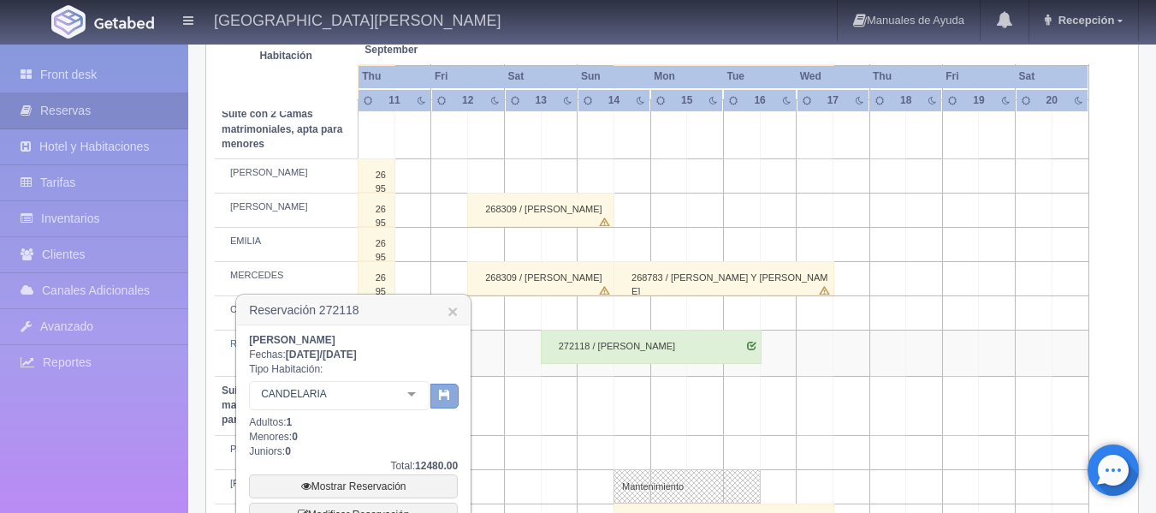
click at [447, 395] on icon "button" at bounding box center [444, 393] width 11 height 11
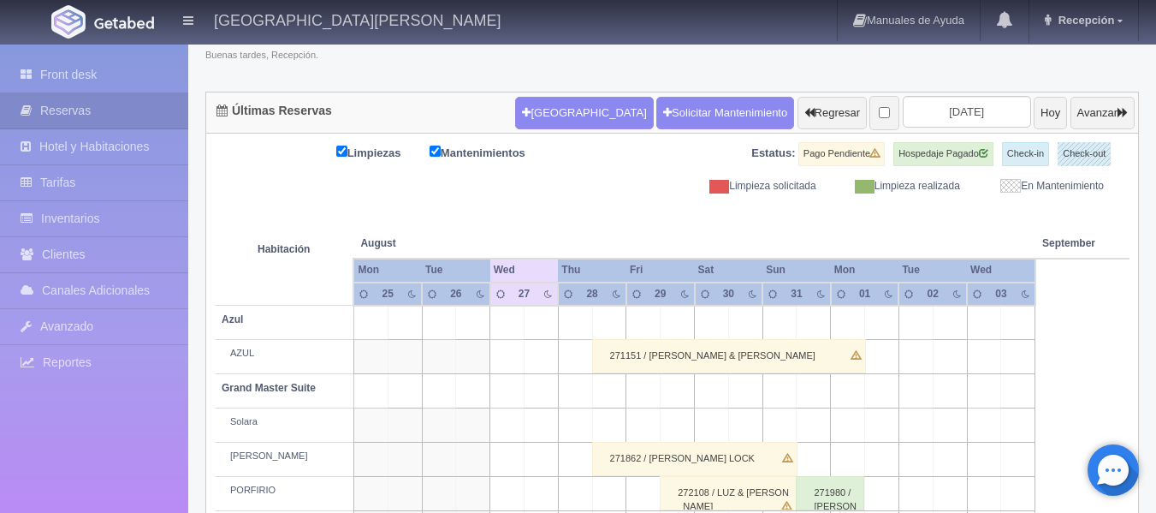
scroll to position [127, 0]
click at [566, 220] on th at bounding box center [541, 225] width 102 height 65
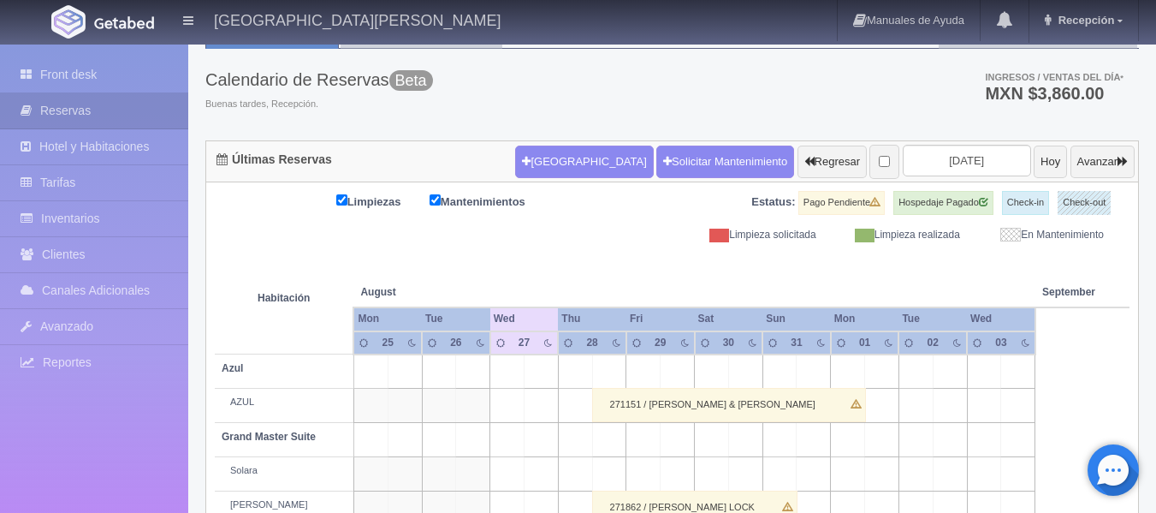
scroll to position [0, 0]
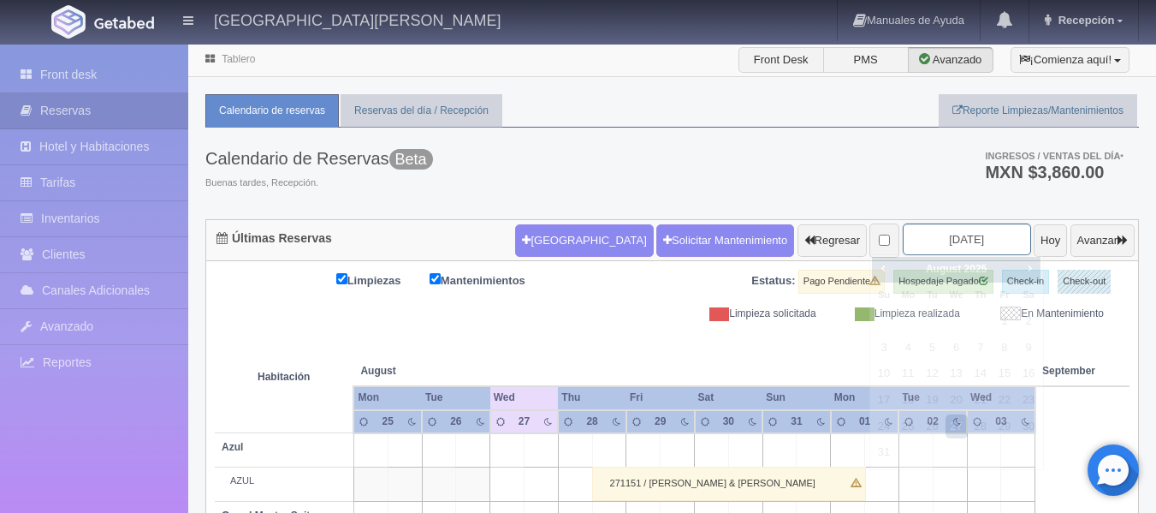
click at [943, 234] on input "[DATE]" at bounding box center [967, 239] width 128 height 32
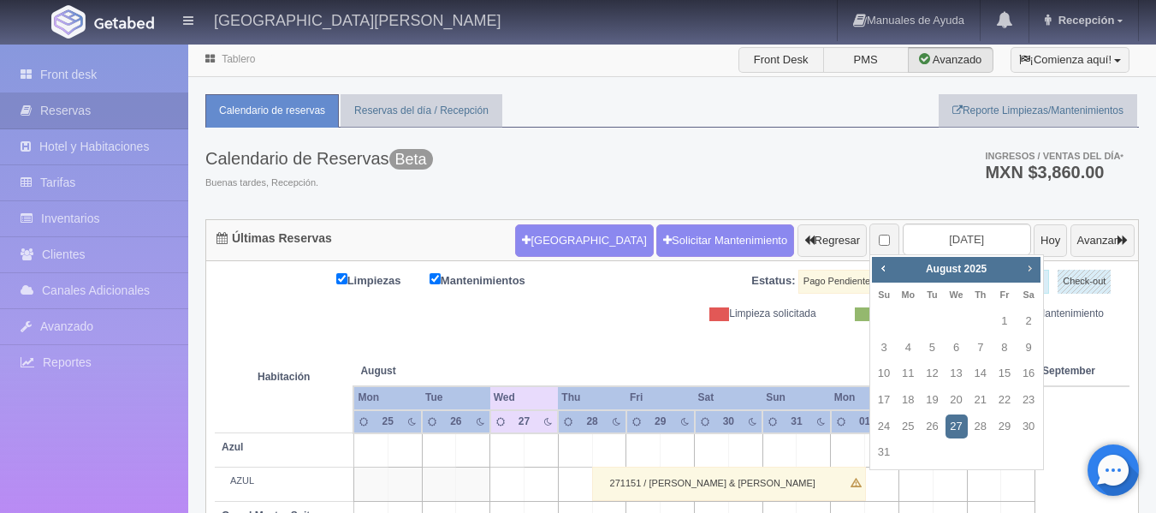
click at [1034, 267] on span "Next" at bounding box center [1029, 268] width 14 height 14
click at [1023, 324] on link "6" at bounding box center [1028, 321] width 22 height 25
type input "[DATE]"
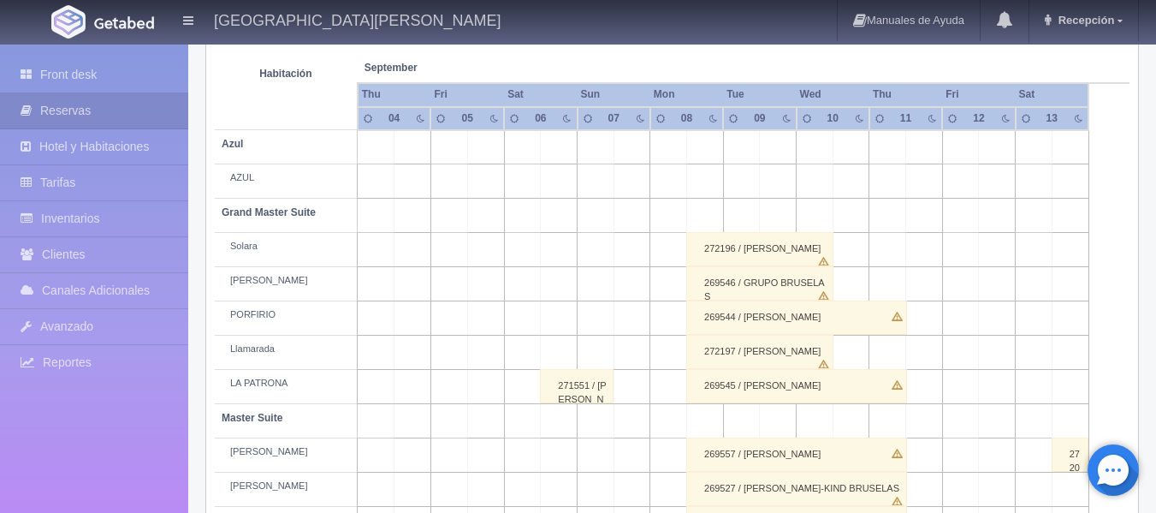
scroll to position [257, 0]
